Goal: Transaction & Acquisition: Book appointment/travel/reservation

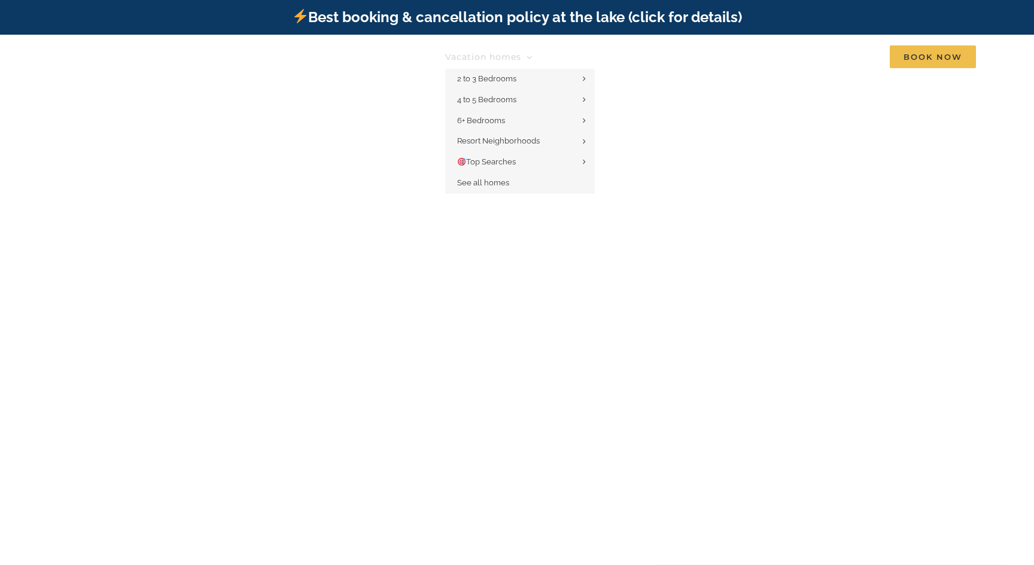
click at [527, 58] on link "Vacation homes" at bounding box center [488, 57] width 87 height 24
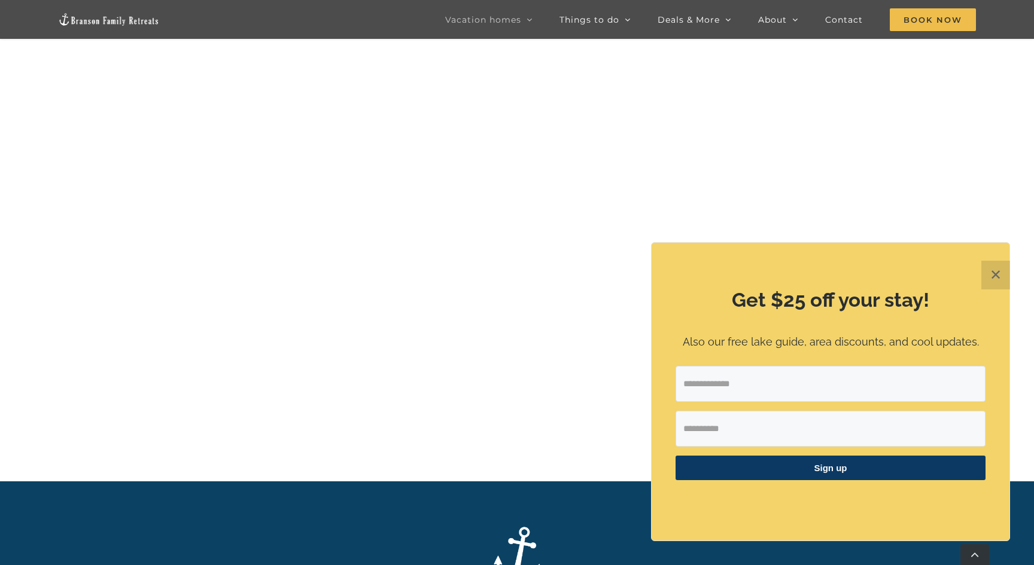
scroll to position [690, 0]
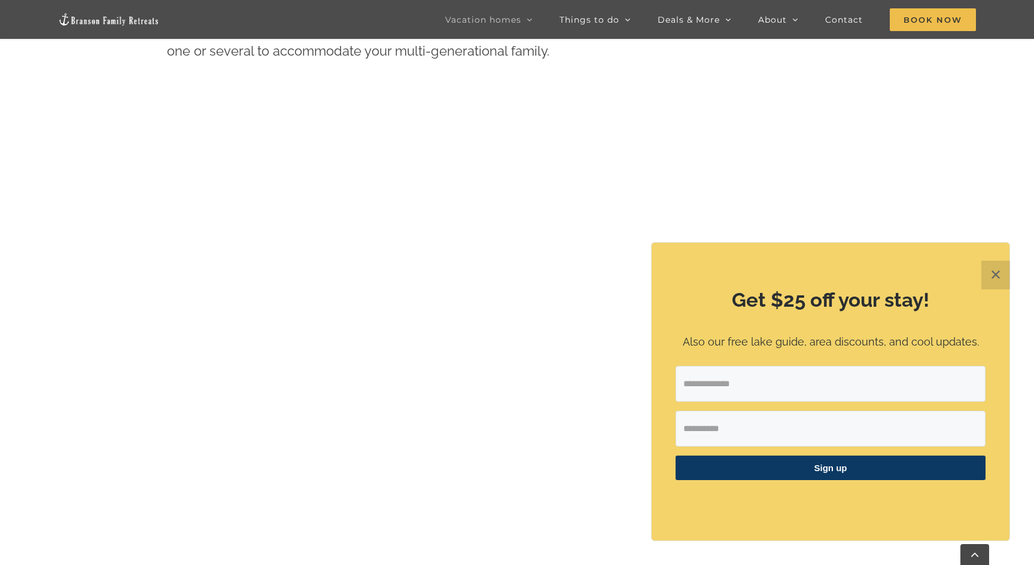
click at [1003, 279] on button "✕" at bounding box center [995, 275] width 29 height 29
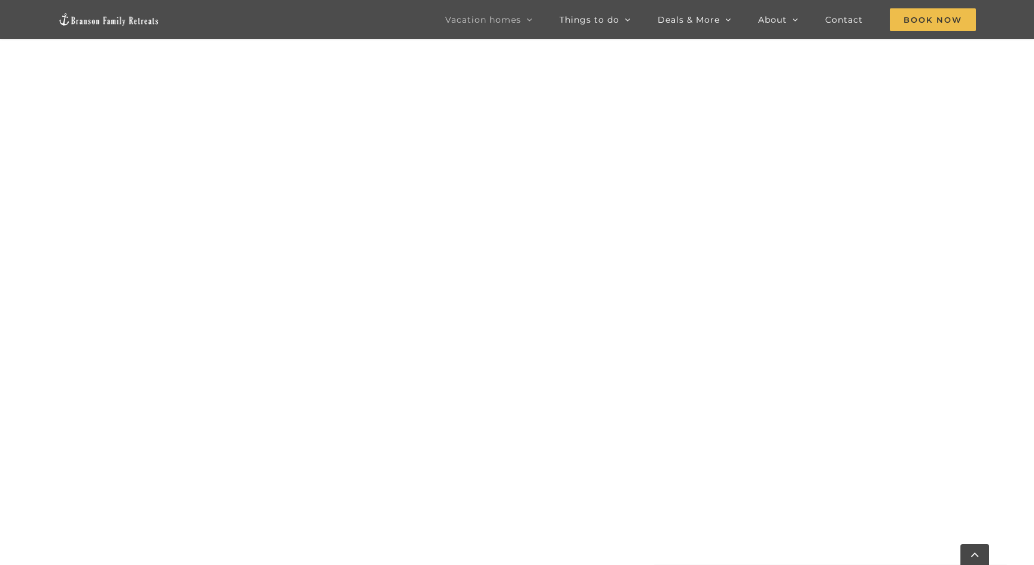
scroll to position [985, 0]
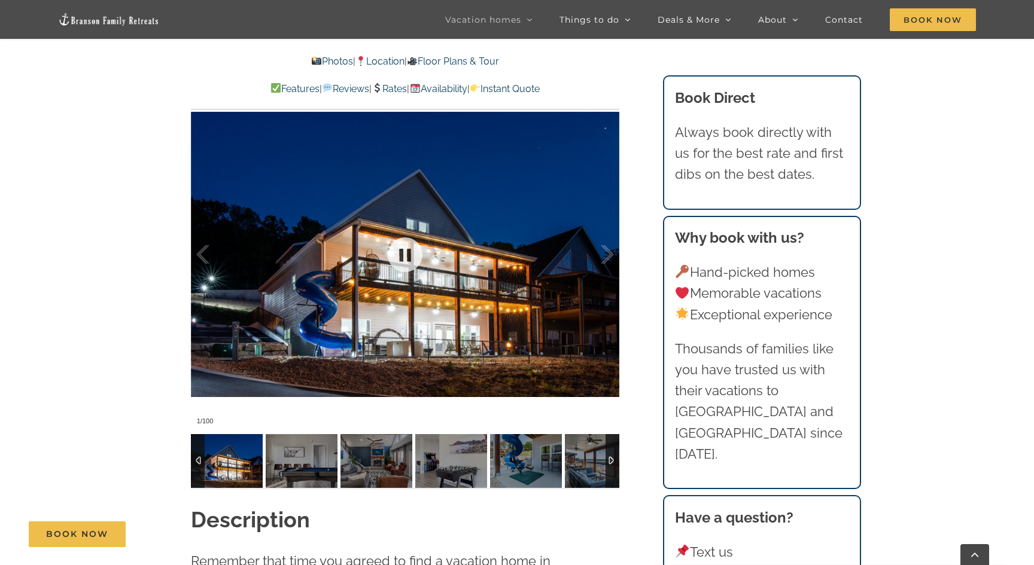
scroll to position [988, 0]
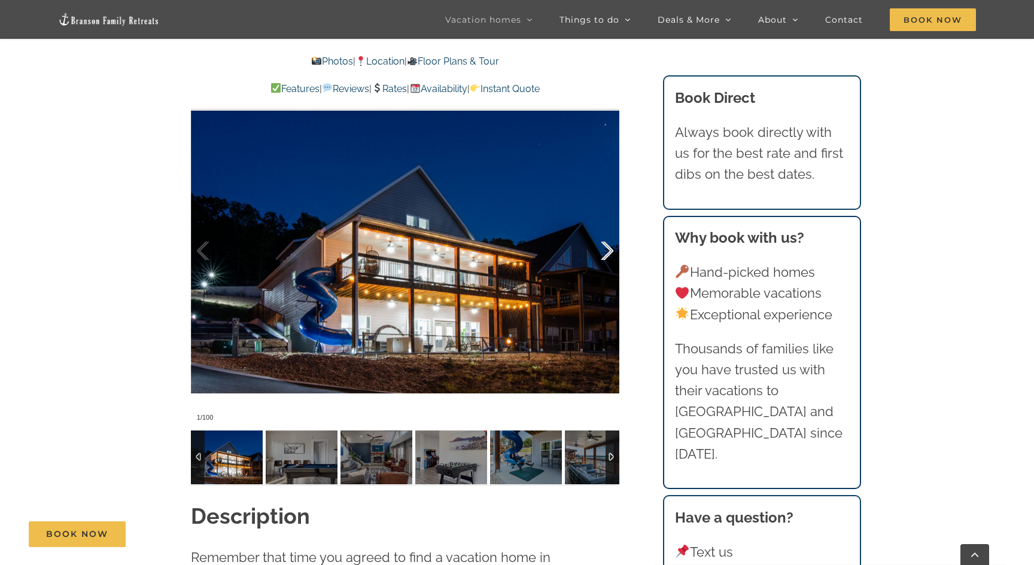
click at [608, 253] on div at bounding box center [594, 251] width 37 height 74
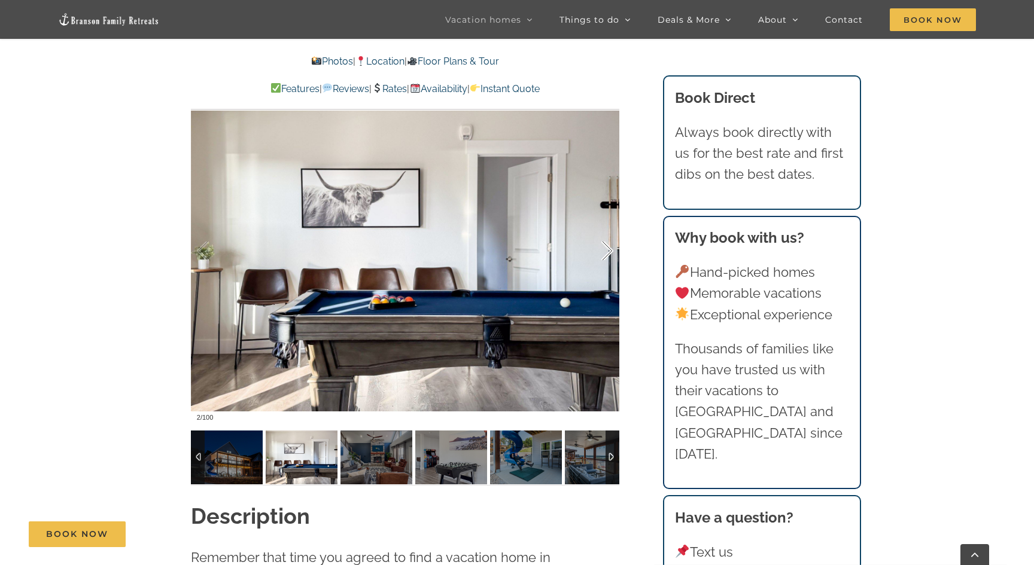
click at [608, 253] on div at bounding box center [594, 251] width 37 height 74
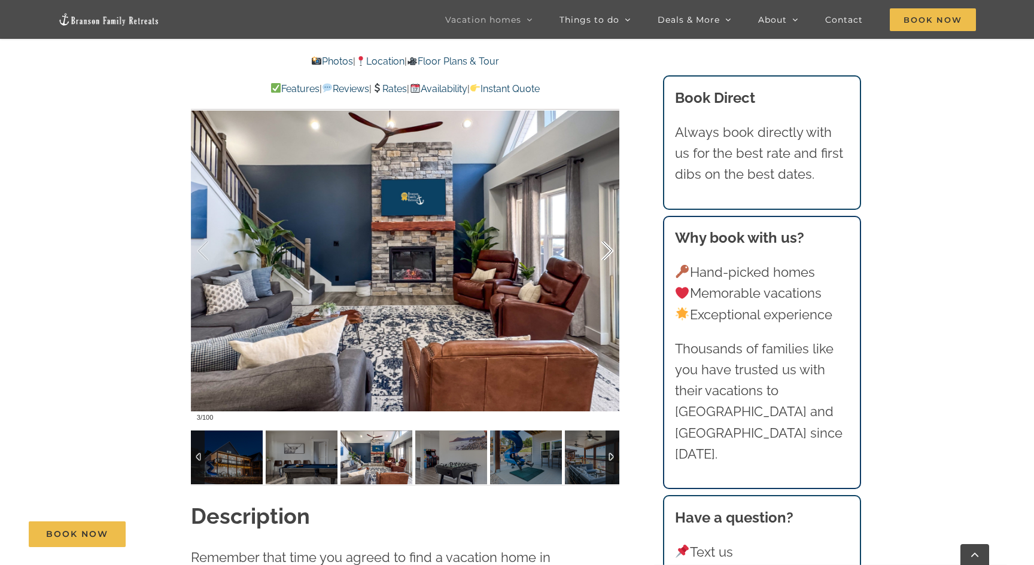
click at [608, 253] on div at bounding box center [594, 251] width 37 height 74
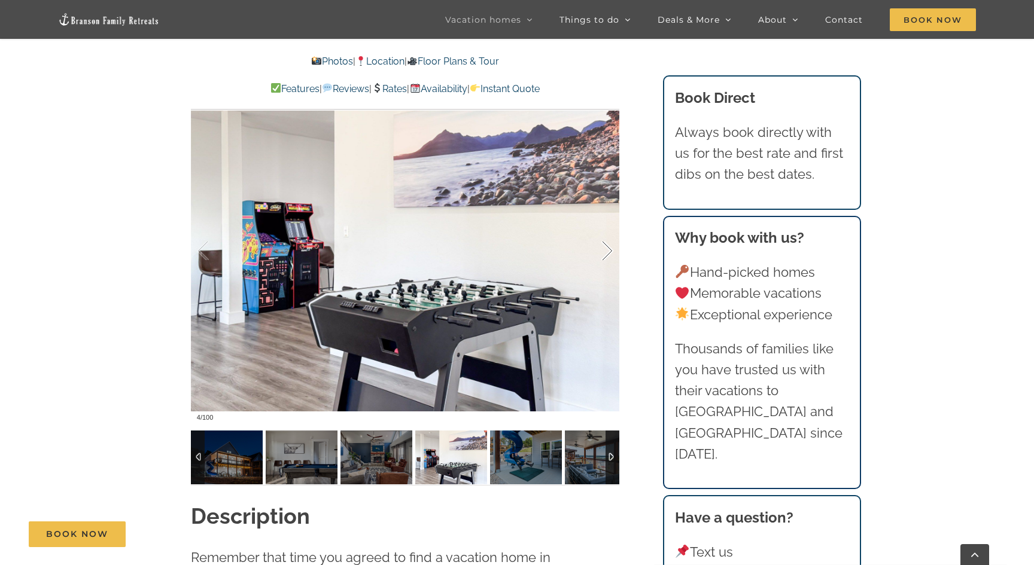
click at [608, 253] on div at bounding box center [594, 251] width 37 height 74
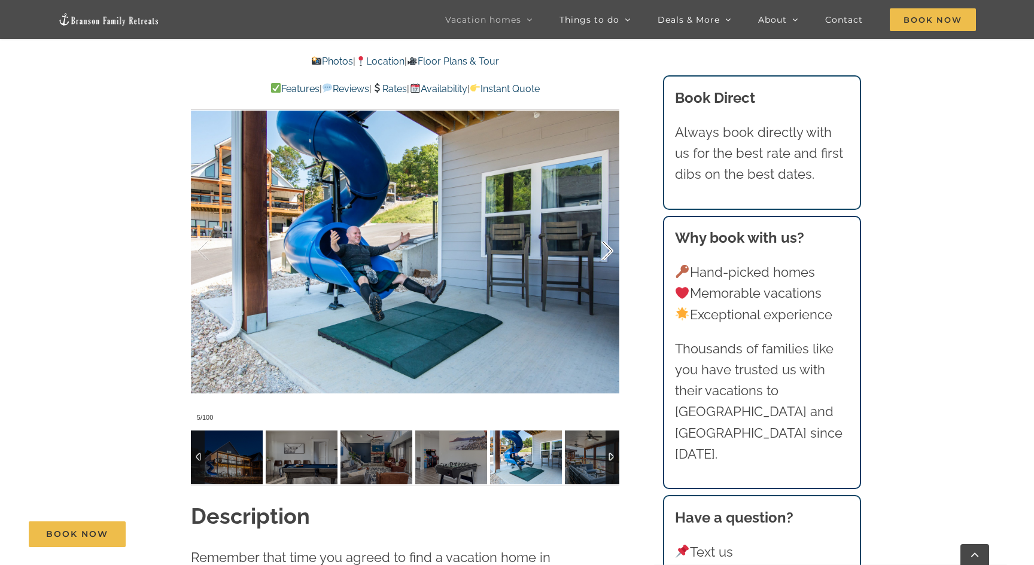
click at [608, 253] on div at bounding box center [594, 251] width 37 height 74
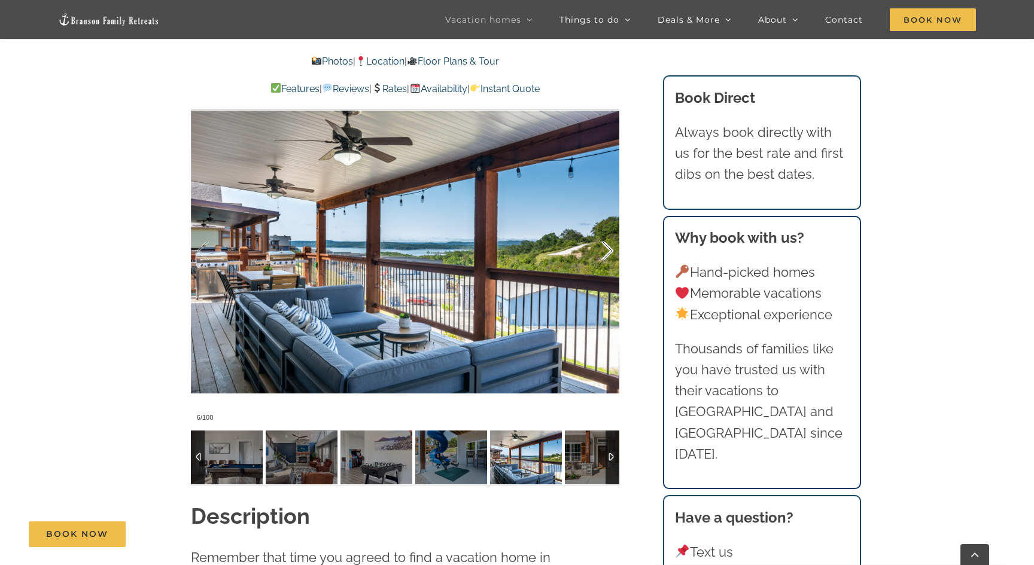
click at [608, 253] on div at bounding box center [594, 251] width 37 height 74
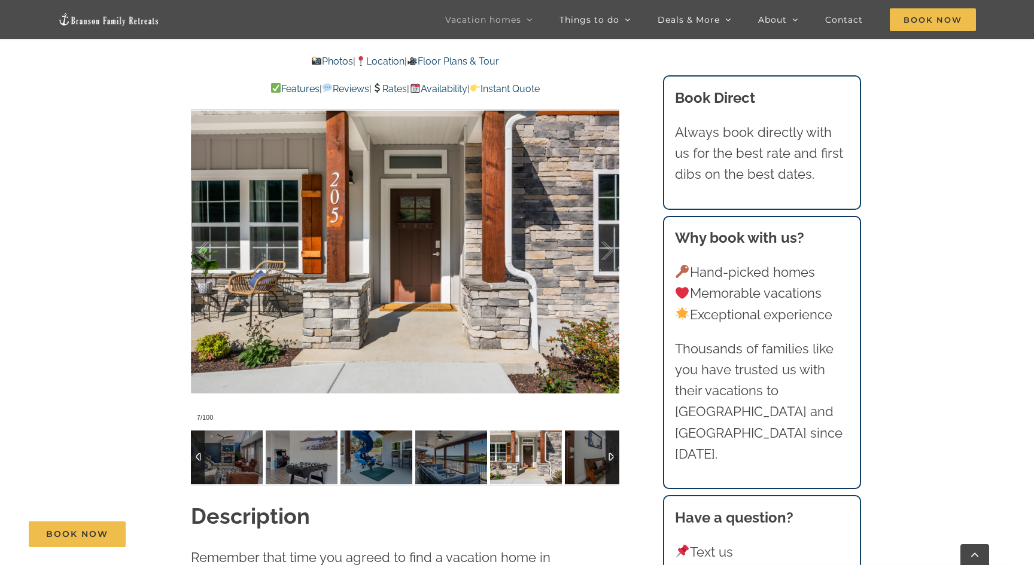
drag, startPoint x: 608, startPoint y: 254, endPoint x: 575, endPoint y: 254, distance: 33.5
click at [605, 254] on div at bounding box center [594, 251] width 37 height 74
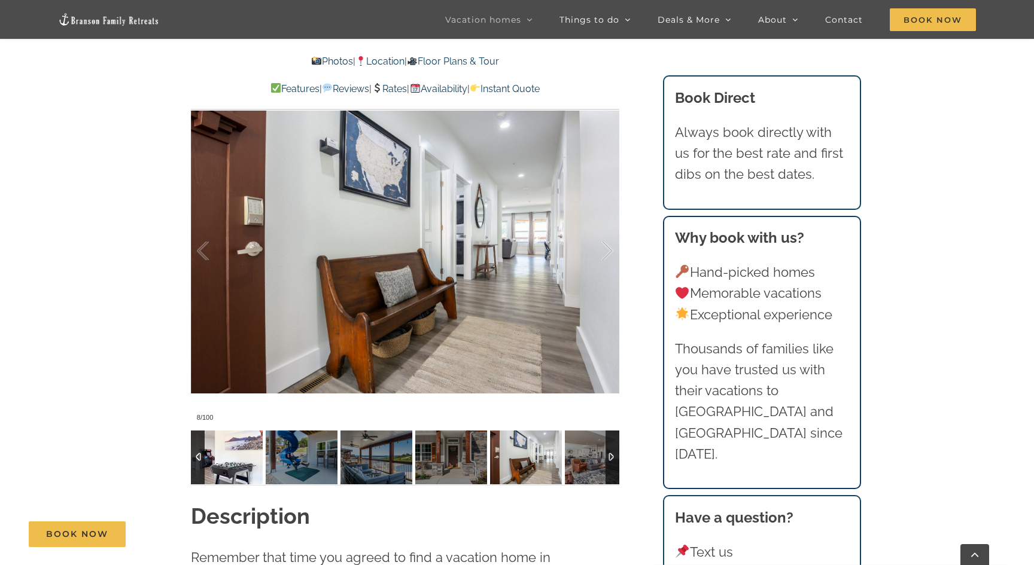
click at [232, 458] on img at bounding box center [227, 458] width 72 height 54
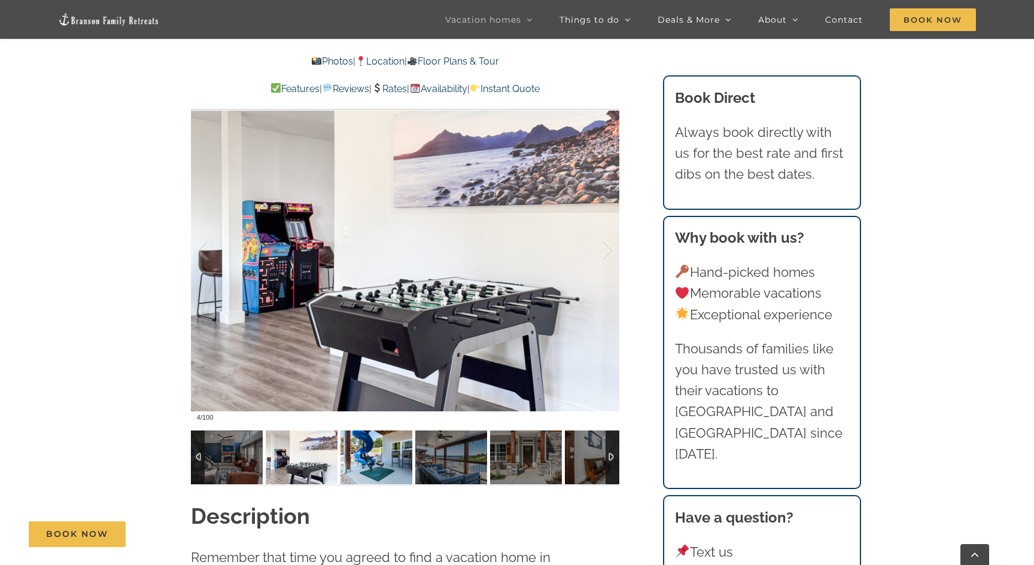
click at [370, 450] on img at bounding box center [376, 458] width 72 height 54
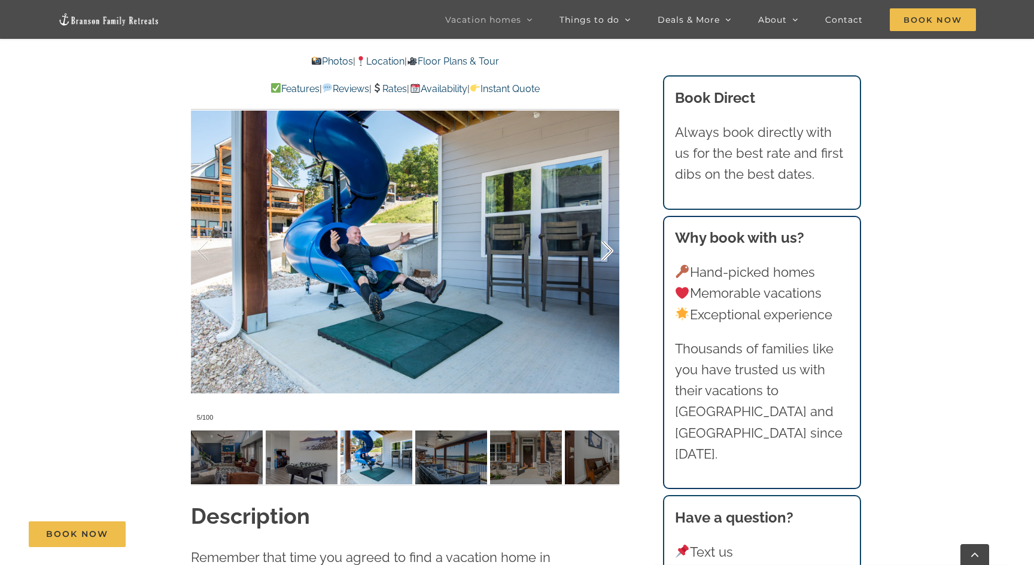
click at [605, 255] on div at bounding box center [594, 251] width 37 height 74
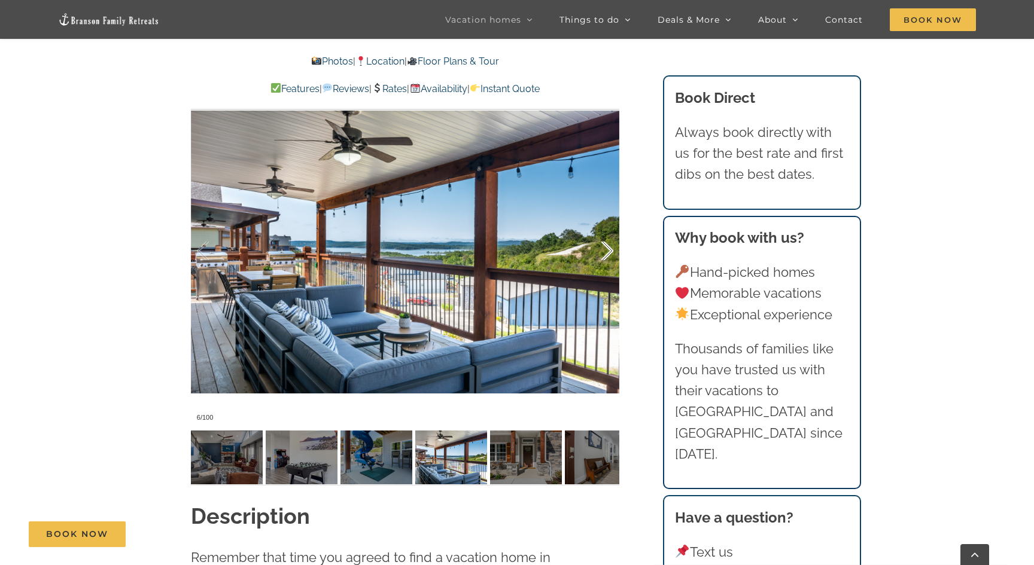
click at [605, 255] on div at bounding box center [594, 251] width 37 height 74
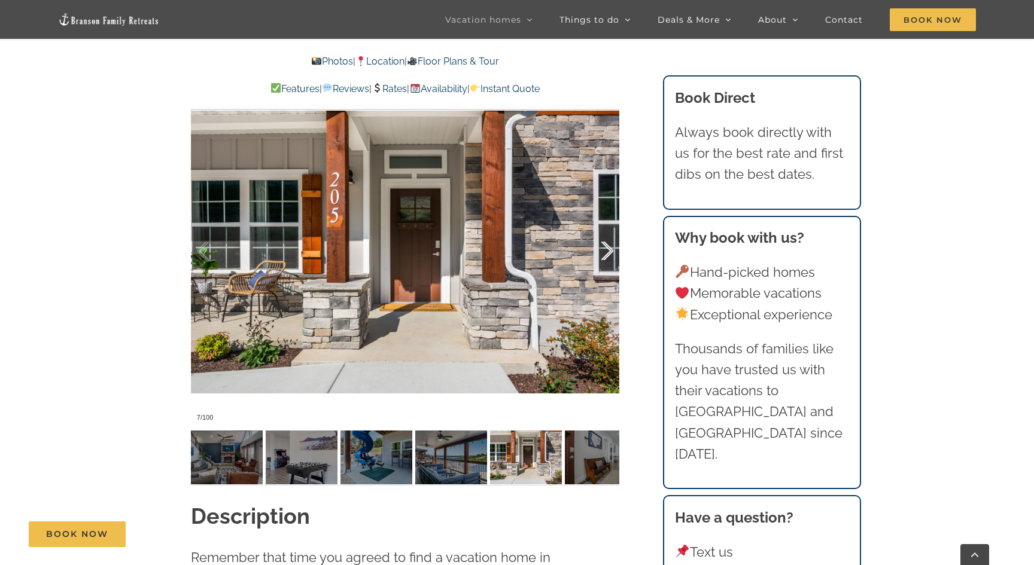
click at [605, 255] on div at bounding box center [594, 251] width 37 height 74
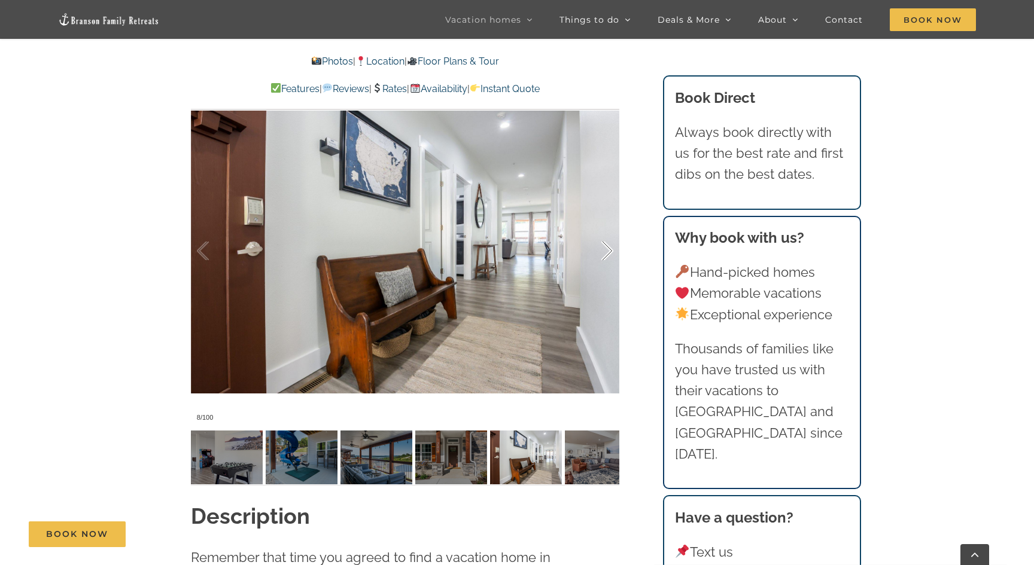
click at [605, 255] on div at bounding box center [594, 251] width 37 height 74
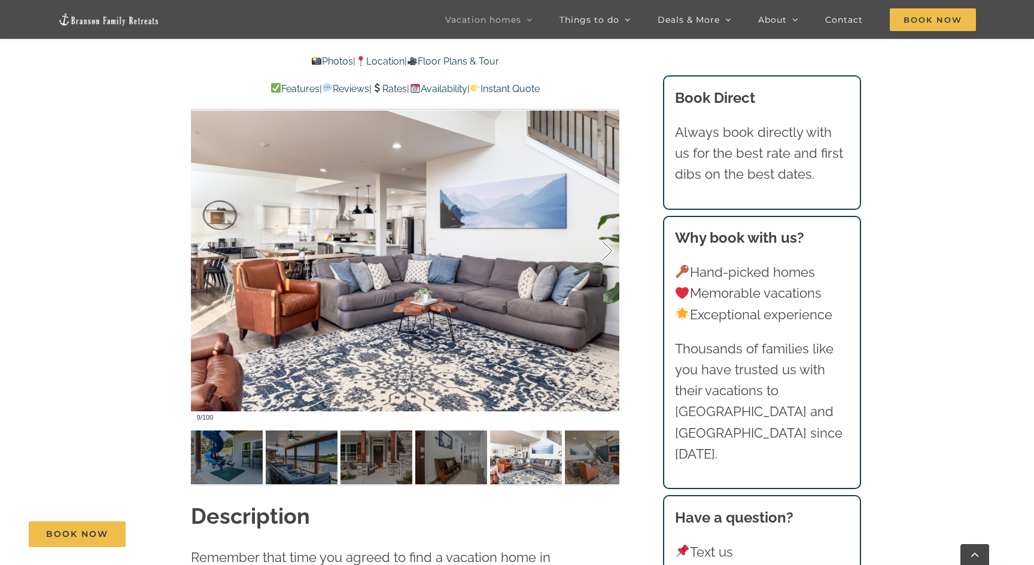
click at [605, 255] on div at bounding box center [594, 251] width 37 height 74
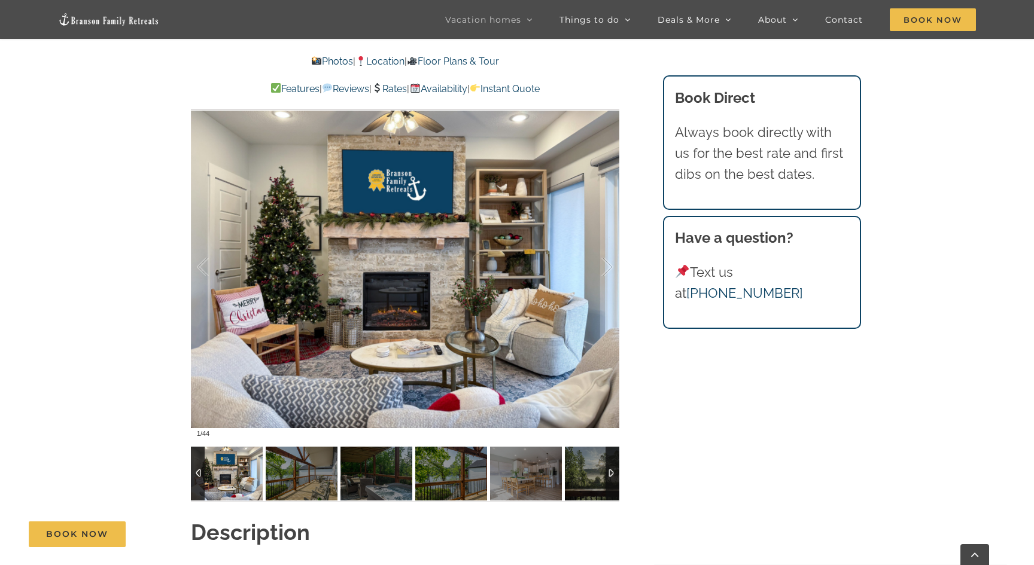
scroll to position [857, 0]
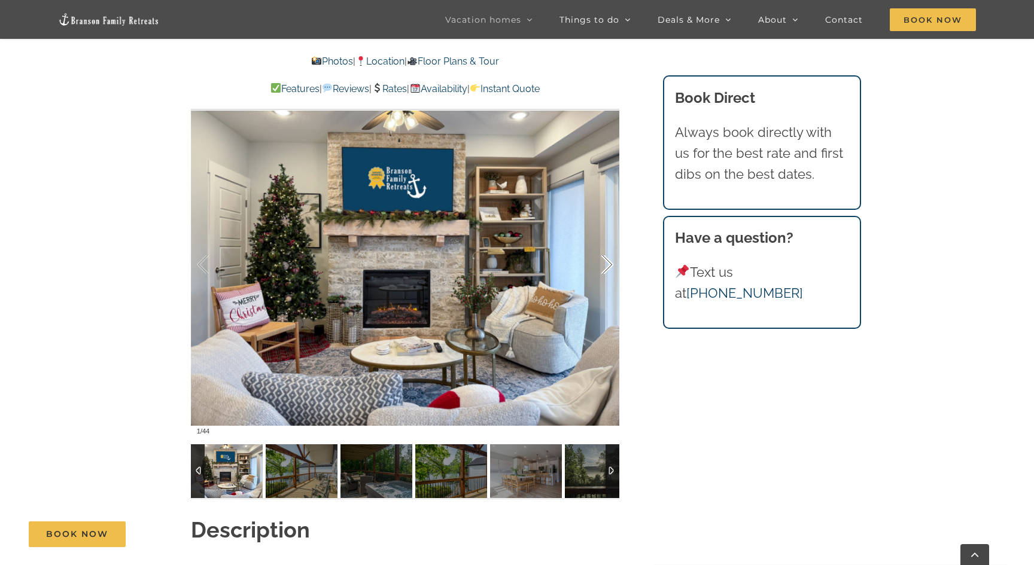
click at [608, 266] on div at bounding box center [594, 265] width 37 height 74
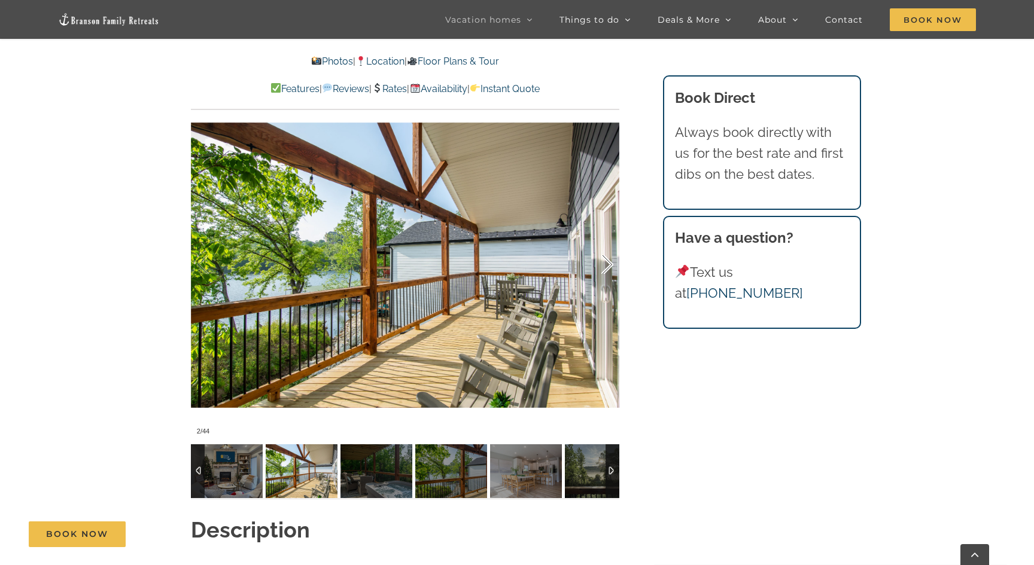
click at [608, 266] on div at bounding box center [594, 265] width 37 height 74
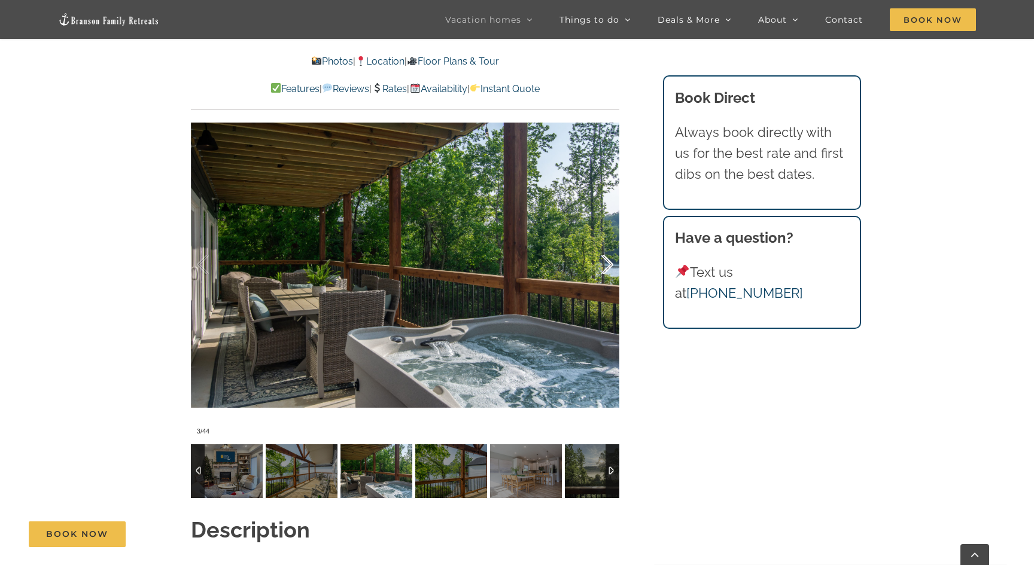
click at [608, 267] on div at bounding box center [594, 265] width 37 height 74
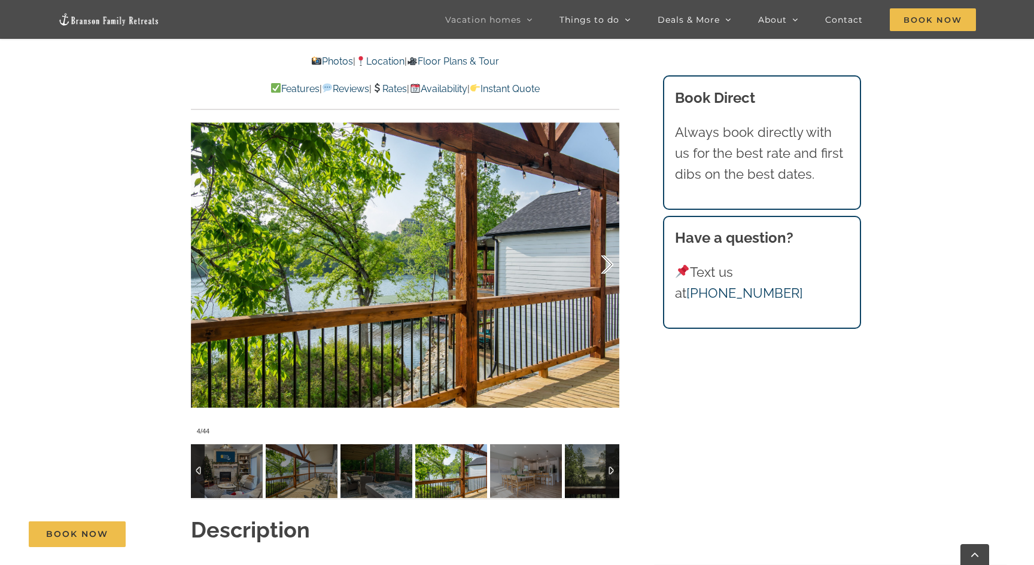
click at [608, 267] on div at bounding box center [594, 265] width 37 height 74
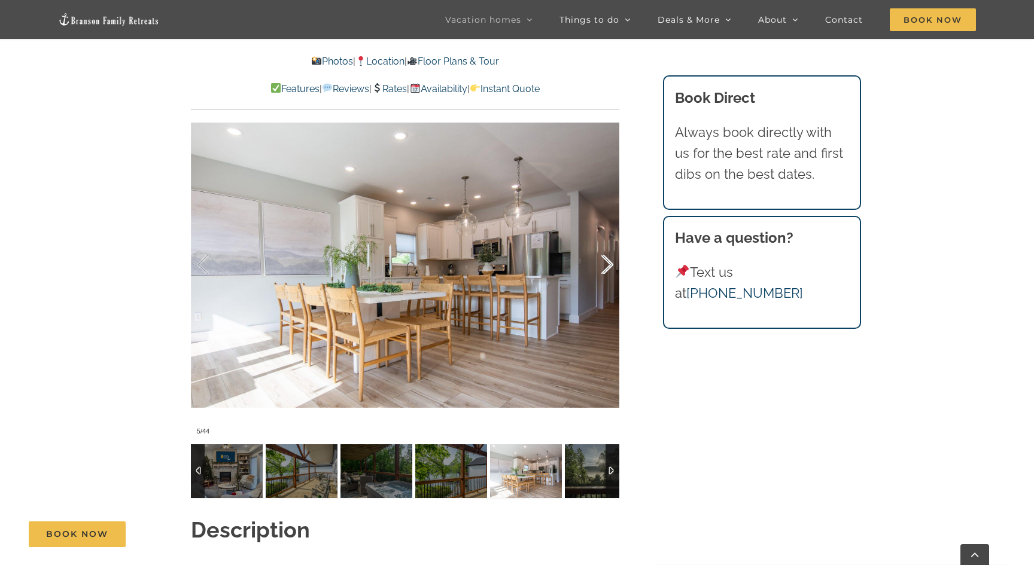
click at [608, 267] on div at bounding box center [594, 265] width 37 height 74
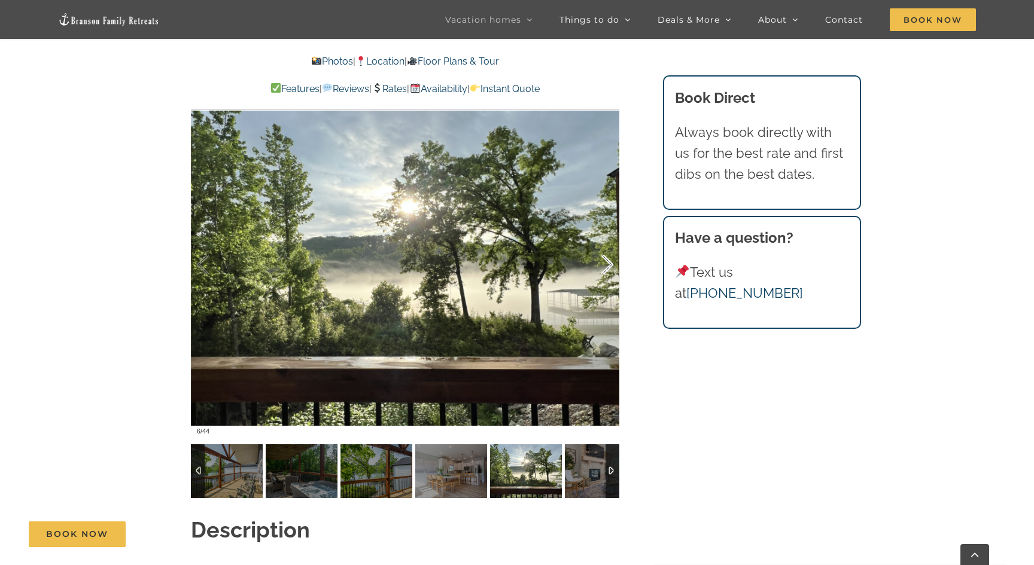
click at [608, 267] on div at bounding box center [594, 265] width 37 height 74
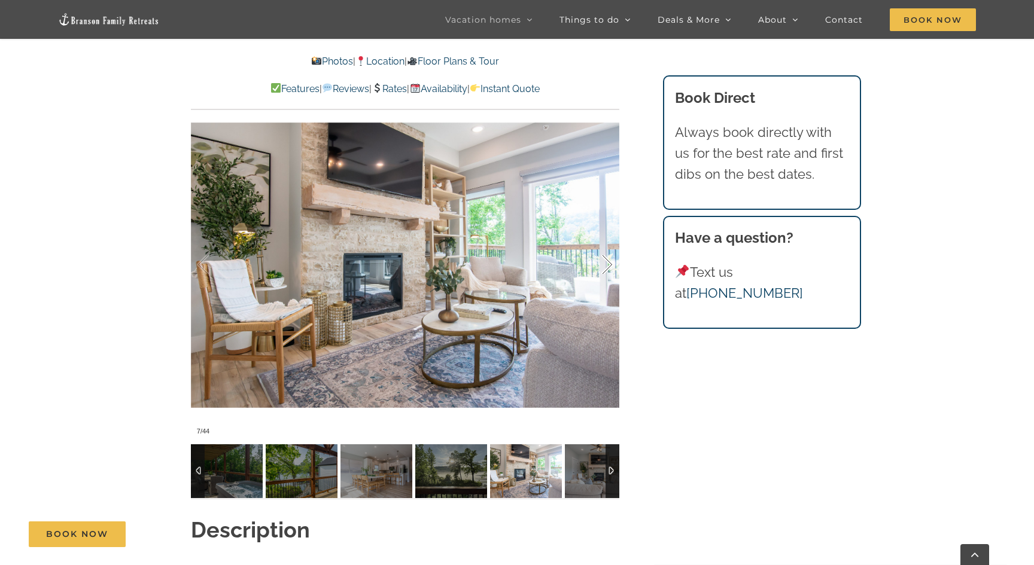
click at [609, 268] on div at bounding box center [594, 265] width 37 height 74
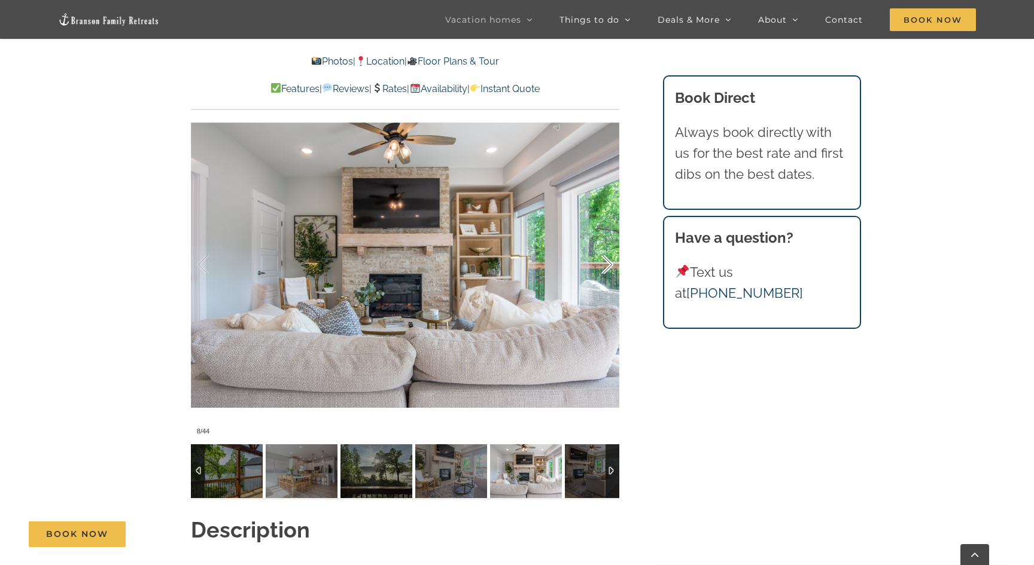
click at [609, 269] on div at bounding box center [594, 265] width 37 height 74
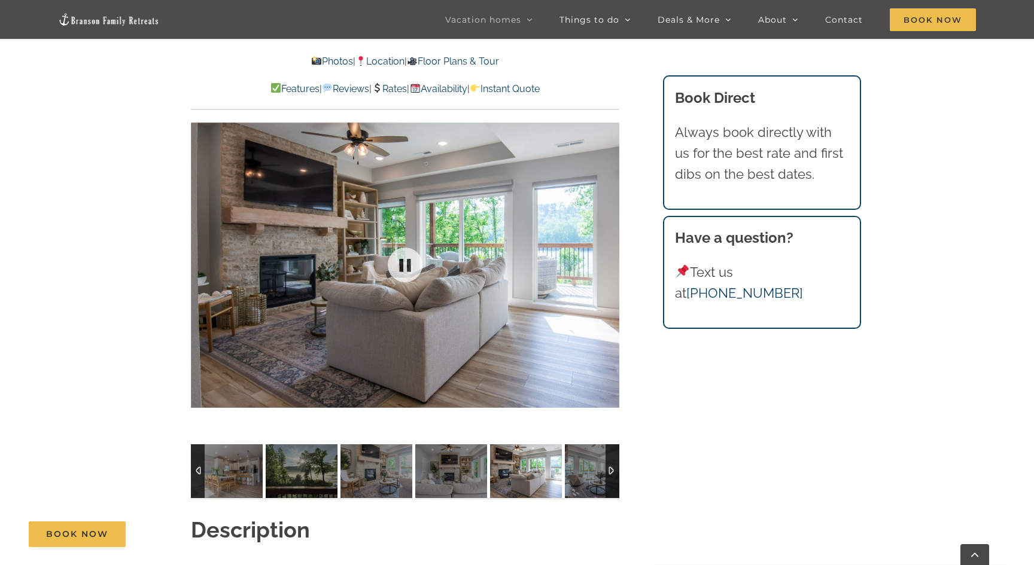
click at [610, 269] on div "9 / 44" at bounding box center [405, 265] width 428 height 352
click at [607, 265] on div at bounding box center [594, 265] width 37 height 74
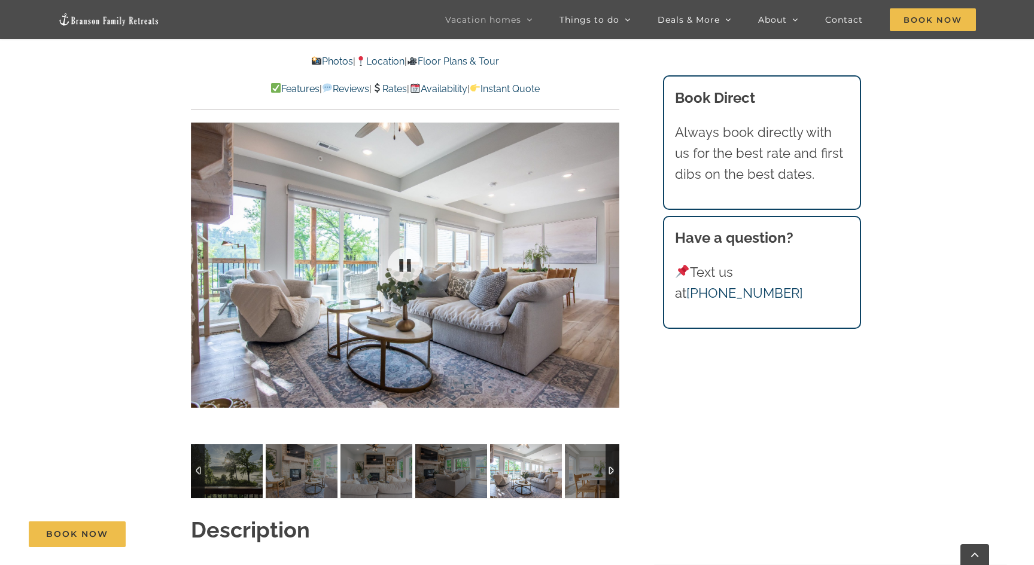
click at [607, 265] on div at bounding box center [405, 265] width 428 height 352
click at [607, 265] on div at bounding box center [594, 265] width 37 height 74
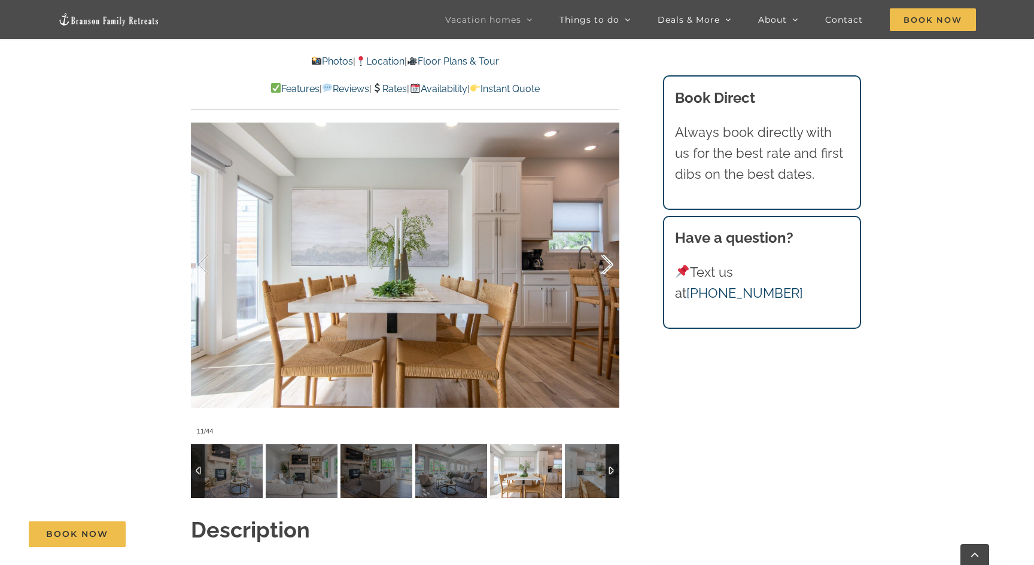
click at [607, 266] on div at bounding box center [594, 265] width 37 height 74
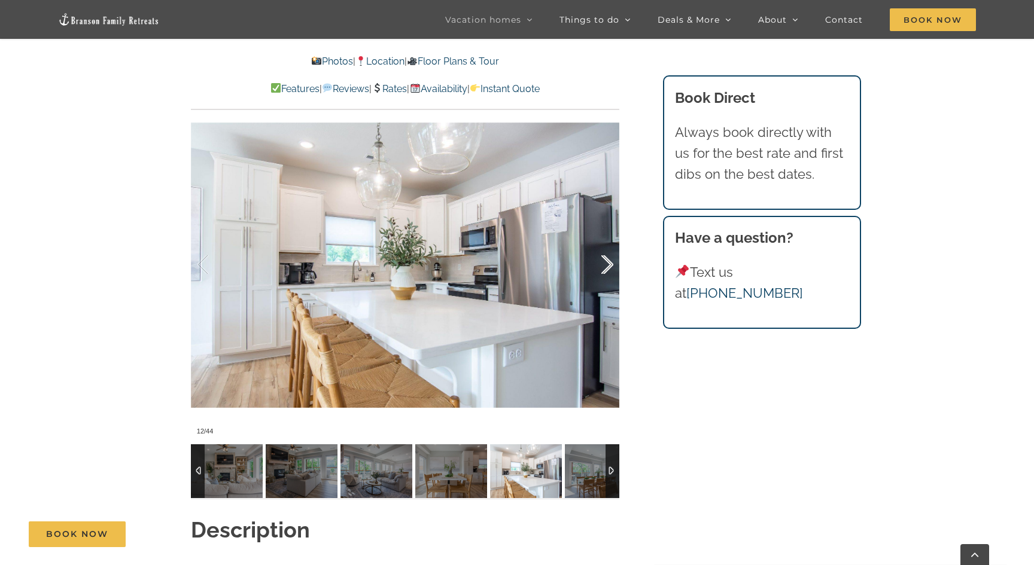
click at [607, 266] on div at bounding box center [594, 265] width 37 height 74
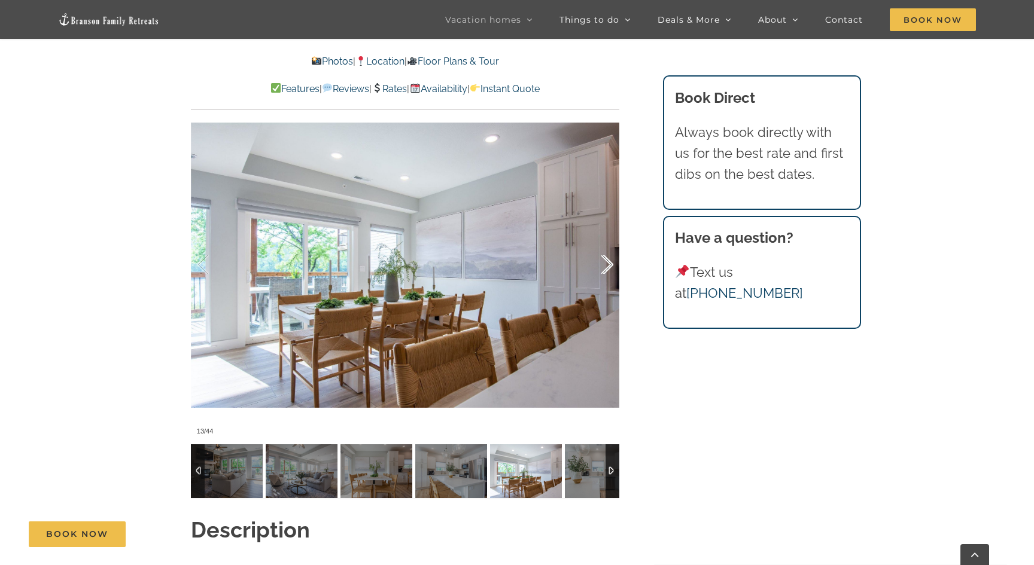
click at [608, 267] on div at bounding box center [594, 265] width 37 height 74
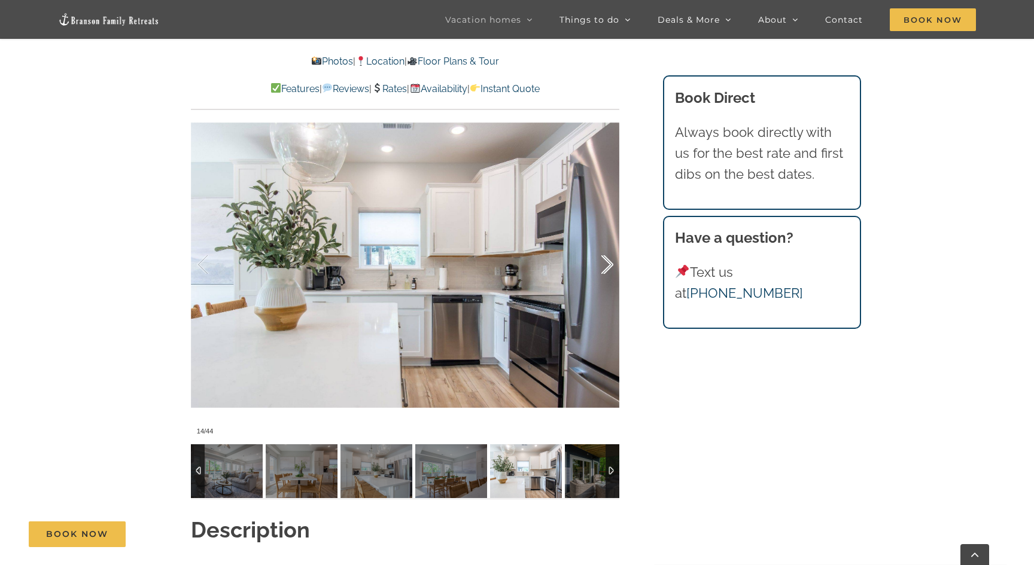
click at [609, 267] on div at bounding box center [594, 265] width 37 height 74
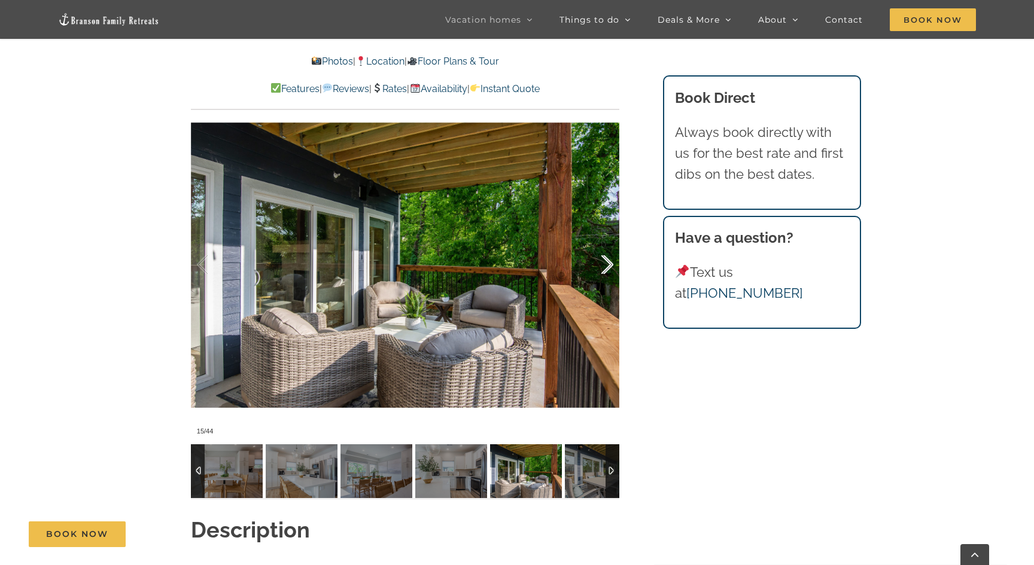
click at [609, 268] on div at bounding box center [594, 265] width 37 height 74
